Goal: Ask a question

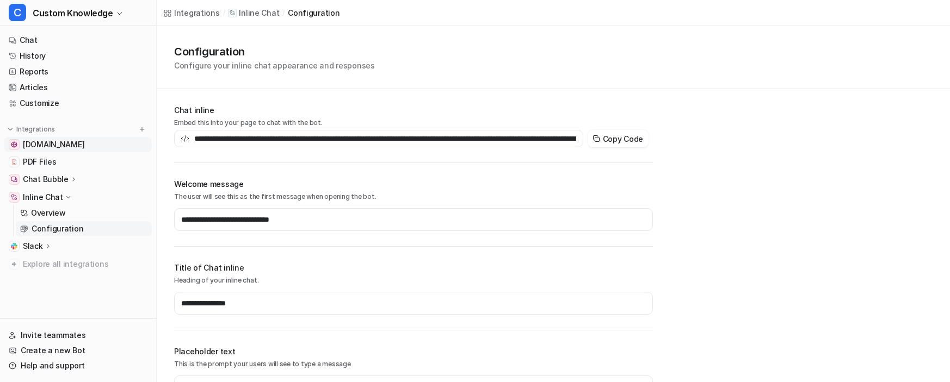
type input "**********"
click at [75, 142] on span "[DOMAIN_NAME]" at bounding box center [53, 144] width 61 height 11
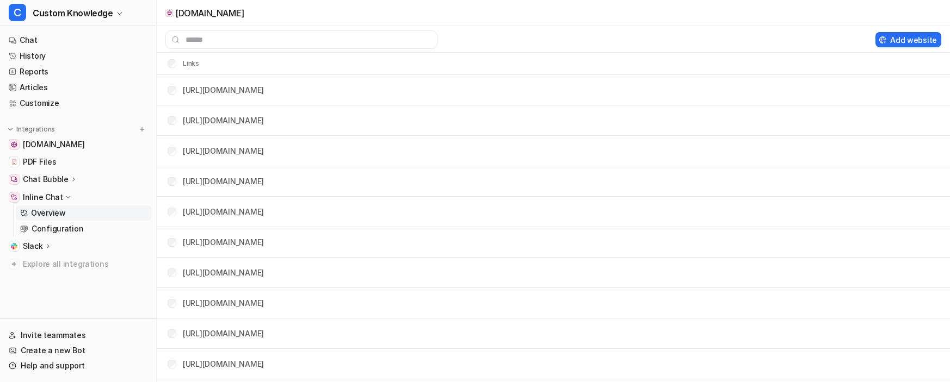
click at [52, 211] on p "Overview" at bounding box center [48, 213] width 35 height 11
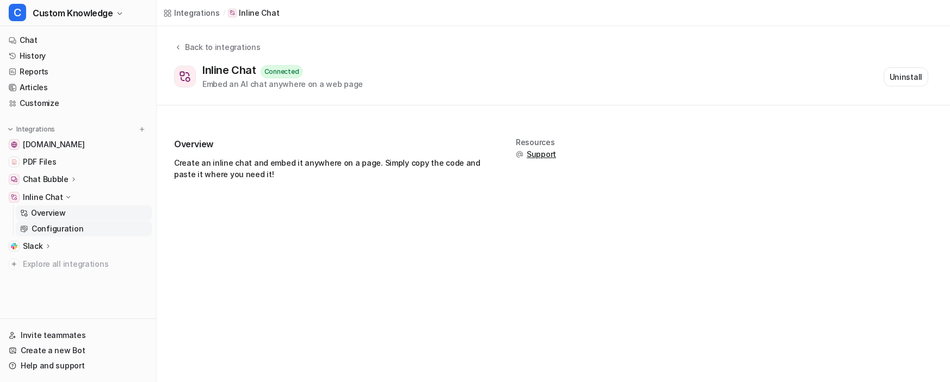
click at [53, 231] on p "Configuration" at bounding box center [58, 229] width 52 height 11
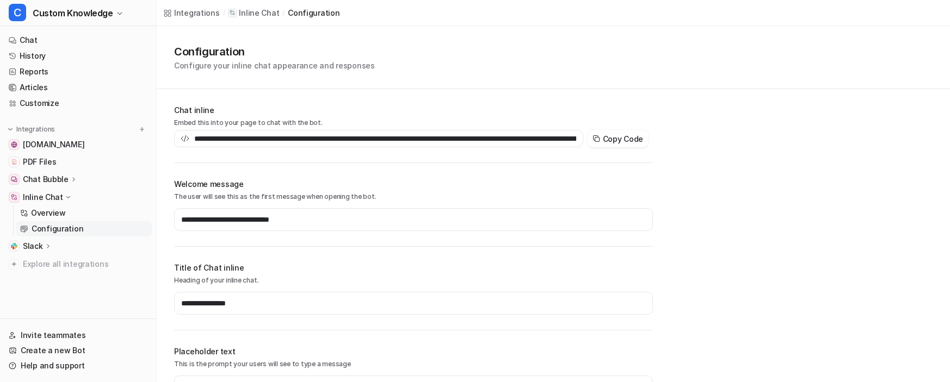
type input "**********"
click at [36, 196] on p "Inline Chat" at bounding box center [43, 197] width 40 height 11
click at [259, 10] on p "Inline Chat" at bounding box center [259, 13] width 40 height 11
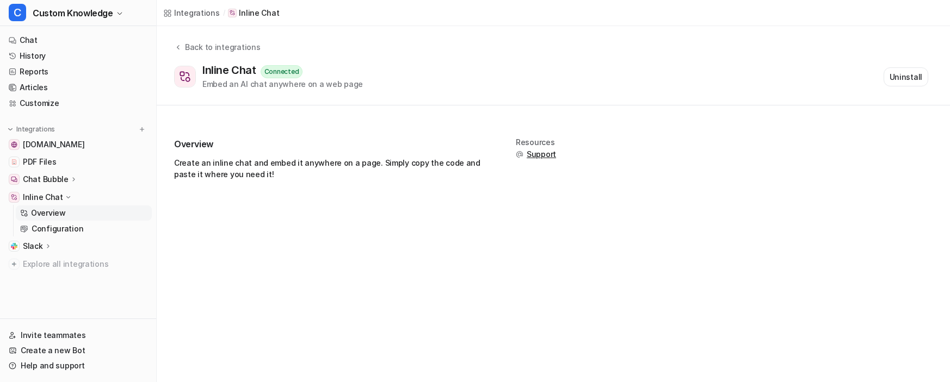
click at [201, 11] on div "Integrations" at bounding box center [197, 12] width 46 height 11
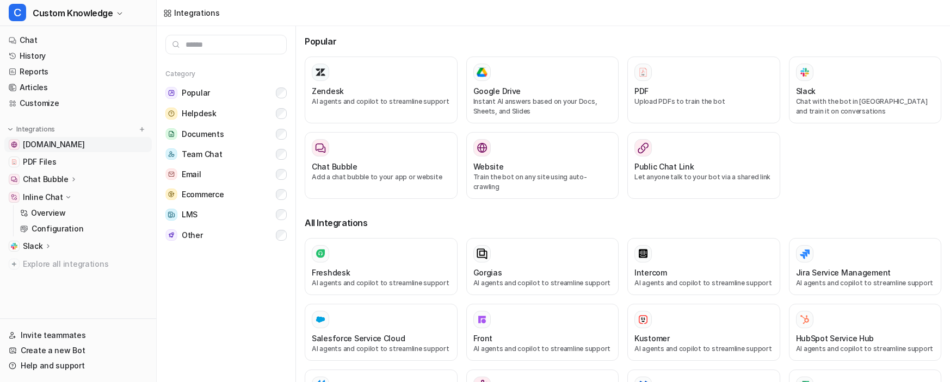
click at [70, 149] on span "[DOMAIN_NAME]" at bounding box center [53, 144] width 61 height 11
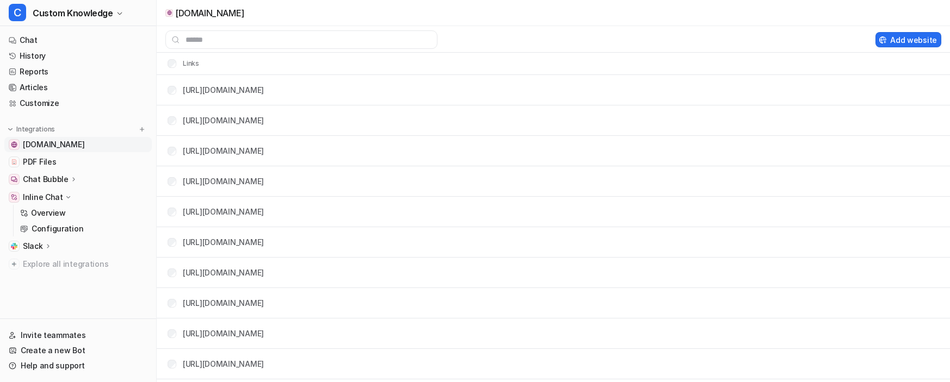
click at [70, 149] on span "[DOMAIN_NAME]" at bounding box center [53, 144] width 61 height 11
click at [57, 200] on p "Inline Chat" at bounding box center [43, 197] width 40 height 11
click at [46, 198] on p "Inline Chat" at bounding box center [43, 197] width 40 height 11
click at [52, 229] on p "Configuration" at bounding box center [58, 229] width 52 height 11
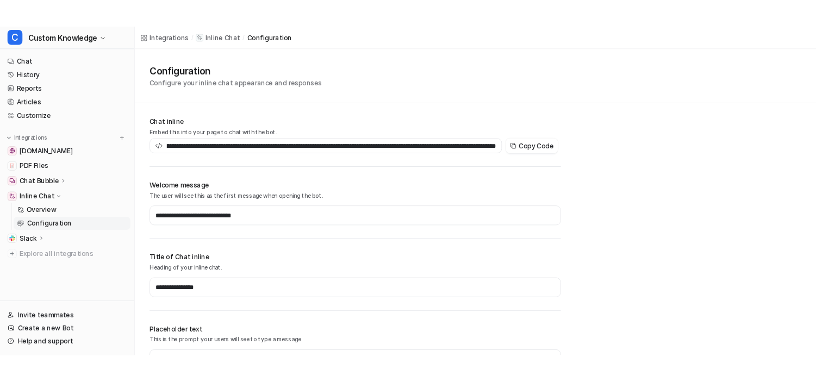
scroll to position [0, 2079]
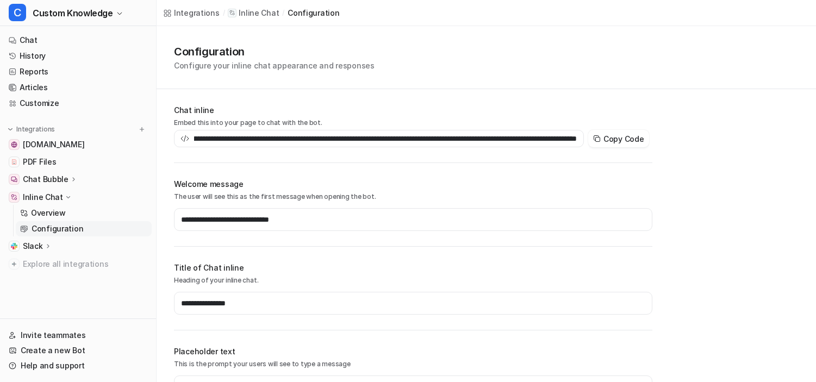
type input "**********"
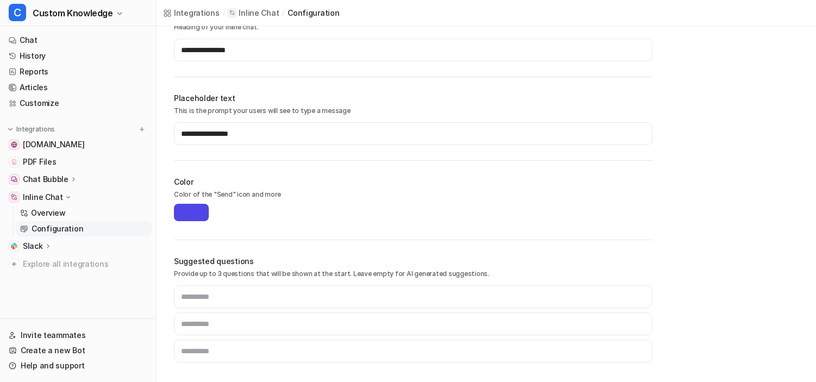
scroll to position [0, 0]
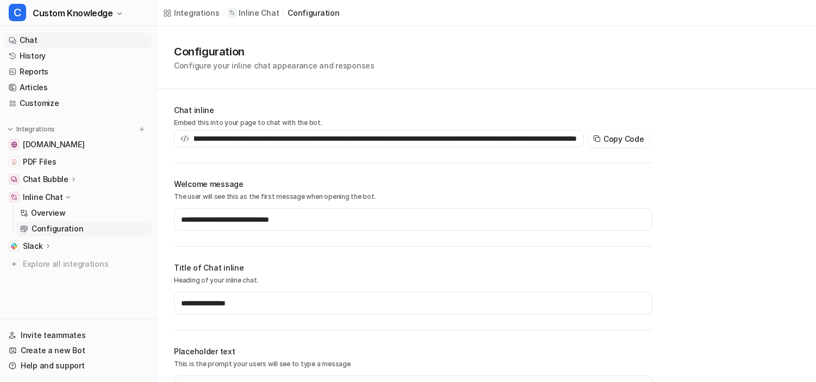
click at [43, 41] on link "Chat" at bounding box center [77, 40] width 147 height 15
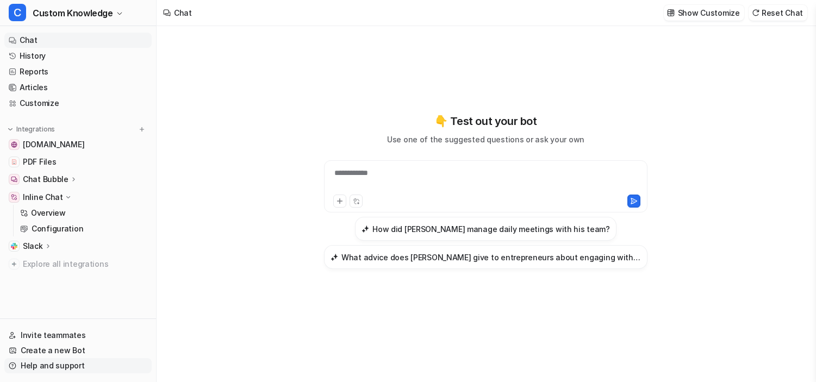
click at [69, 362] on link "Help and support" at bounding box center [77, 365] width 147 height 15
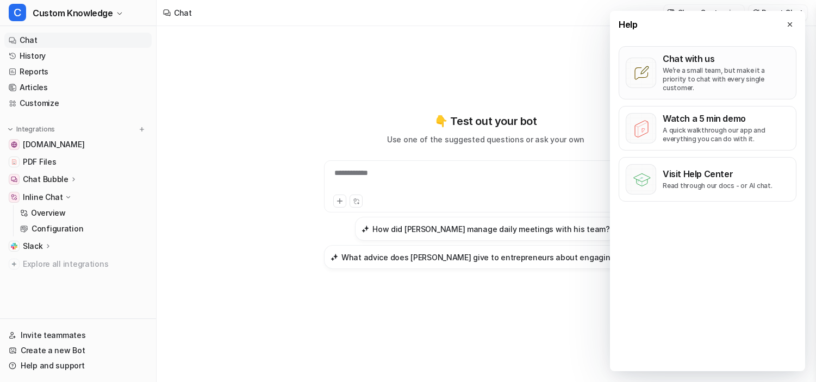
click at [741, 60] on p "Chat with us" at bounding box center [726, 58] width 127 height 11
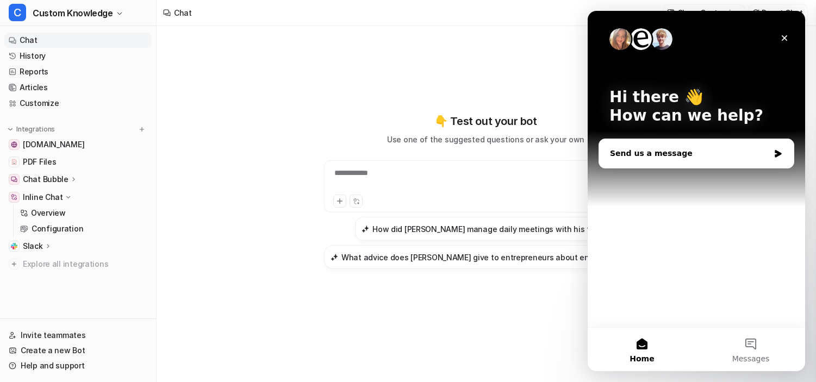
click at [701, 140] on div "Send us a message" at bounding box center [696, 153] width 195 height 29
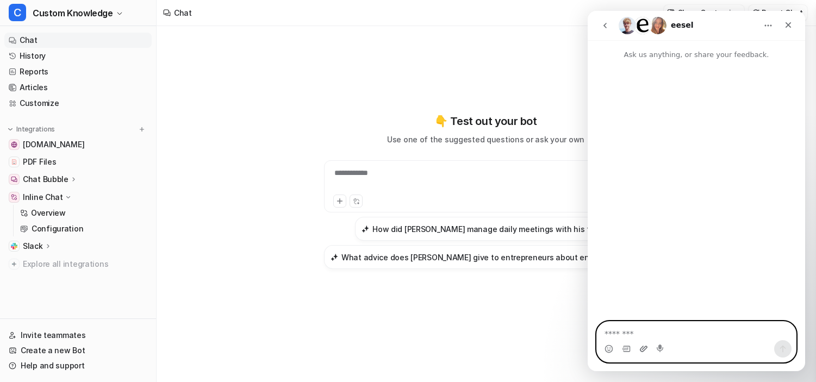
click at [643, 351] on icon "Upload attachment" at bounding box center [644, 349] width 8 height 6
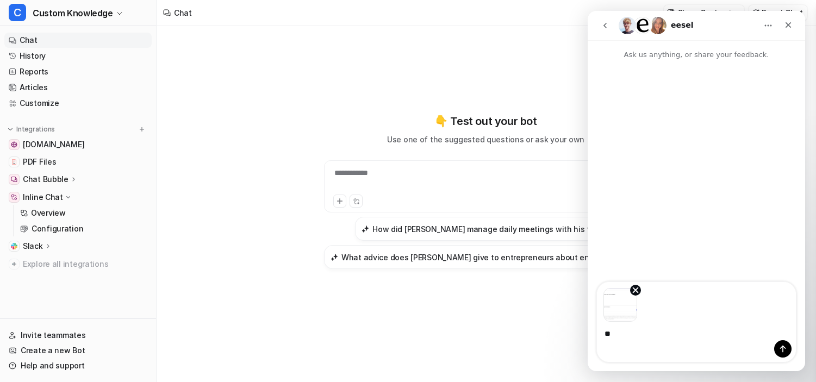
type textarea "*"
type textarea "**********"
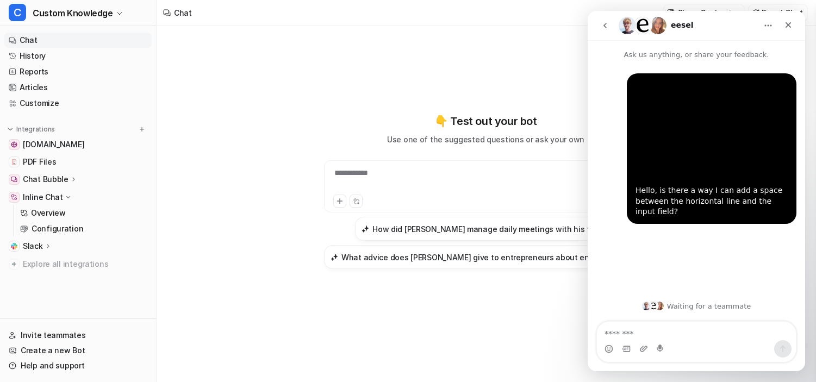
click at [656, 334] on textarea "Message…" at bounding box center [696, 331] width 199 height 18
